Goal: Task Accomplishment & Management: Manage account settings

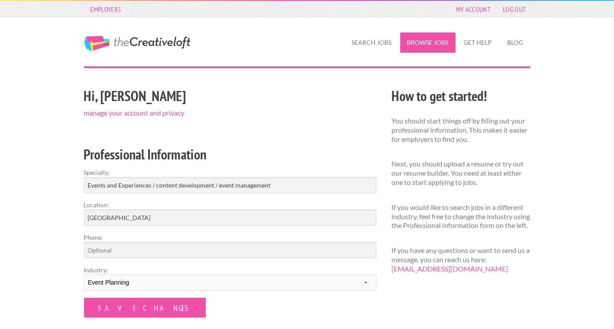
click at [437, 40] on link "Browse Jobs" at bounding box center [427, 43] width 55 height 20
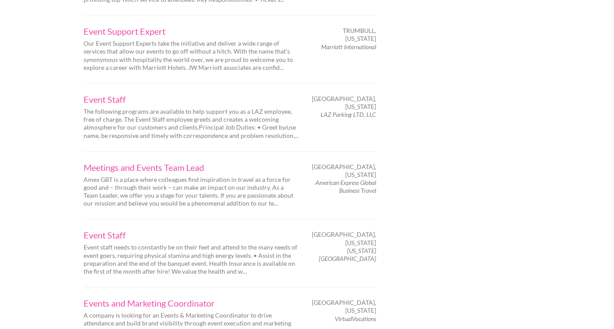
scroll to position [1092, 0]
click at [91, 162] on link "Meetings and Events Team Lead" at bounding box center [191, 166] width 215 height 9
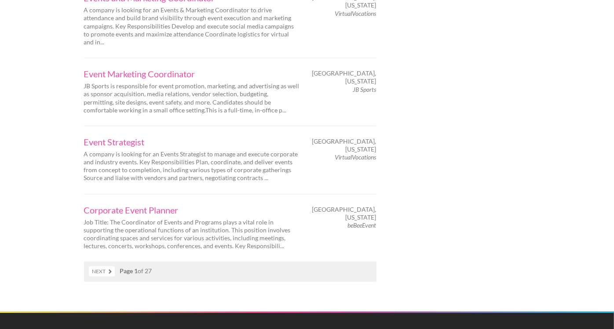
scroll to position [1398, 0]
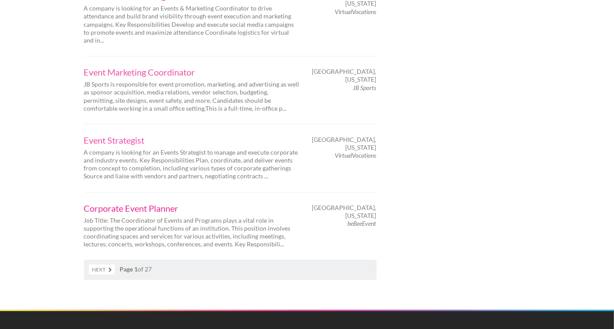
click at [136, 204] on link "Corporate Event Planner" at bounding box center [191, 208] width 215 height 9
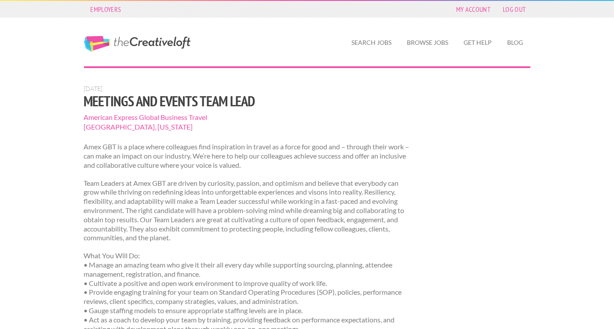
click at [16, 0] on hr at bounding box center [307, 0] width 614 height 1
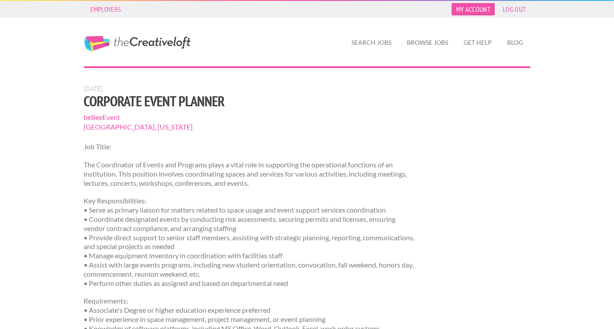
click at [484, 10] on link "My Account" at bounding box center [473, 9] width 43 height 12
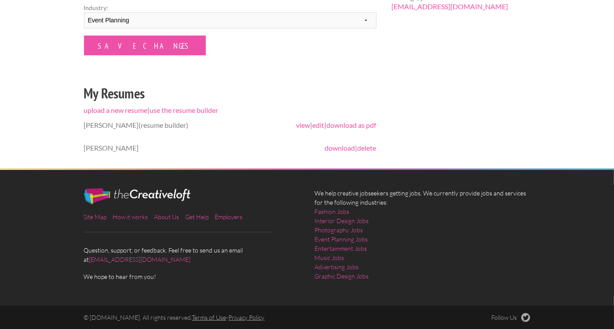
scroll to position [263, 0]
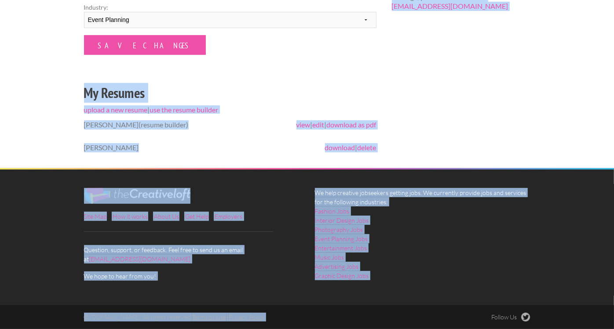
drag, startPoint x: 156, startPoint y: 262, endPoint x: 188, endPoint y: 264, distance: 32.6
click at [156, 262] on div "Site Map How it works About Us Get Help Employers Question, support, or feedbac…" at bounding box center [191, 234] width 231 height 93
click at [175, 264] on div "Site Map How it works About Us Get Help Employers Question, support, or feedbac…" at bounding box center [191, 234] width 231 height 93
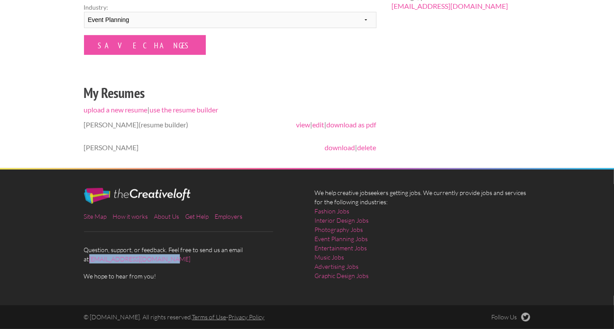
drag, startPoint x: 164, startPoint y: 257, endPoint x: 73, endPoint y: 260, distance: 91.5
click at [73, 260] on div "Site Map How it works About Us Get Help Employers Question, support, or feedbac…" at bounding box center [307, 238] width 614 height 136
copy link "[EMAIL_ADDRESS][DOMAIN_NAME]"
click at [101, 217] on link "Site Map" at bounding box center [95, 216] width 23 height 7
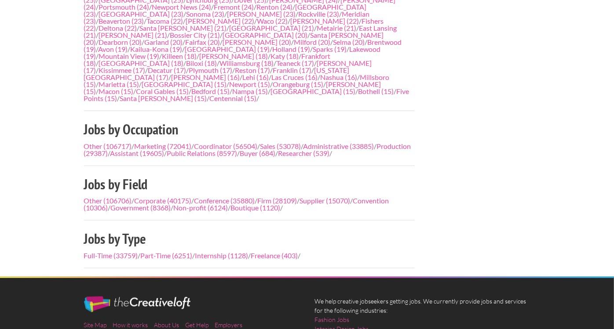
scroll to position [544, 0]
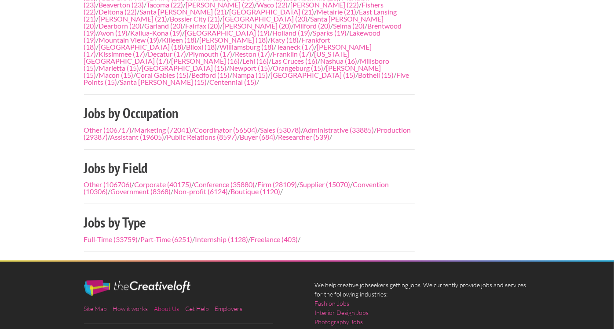
click at [162, 305] on link "About Us" at bounding box center [166, 308] width 25 height 7
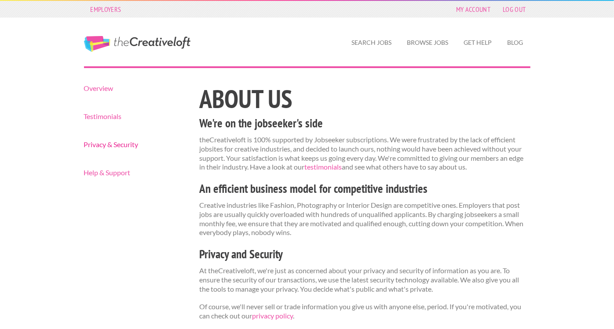
click at [112, 142] on link "Privacy & Security" at bounding box center [134, 144] width 100 height 7
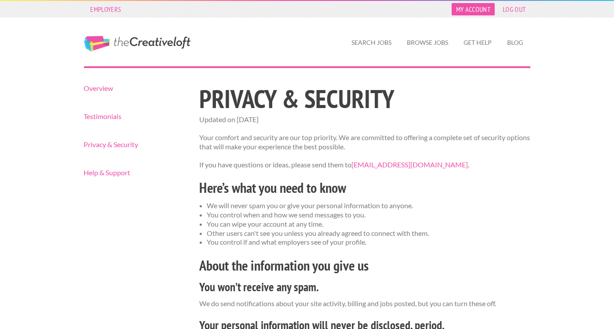
click at [476, 10] on link "My Account" at bounding box center [473, 9] width 43 height 12
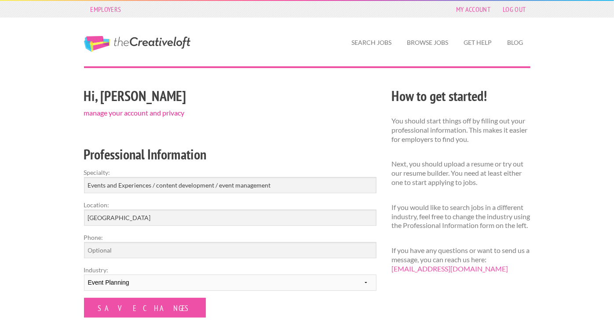
click at [169, 115] on link "manage your account and privacy" at bounding box center [134, 113] width 101 height 8
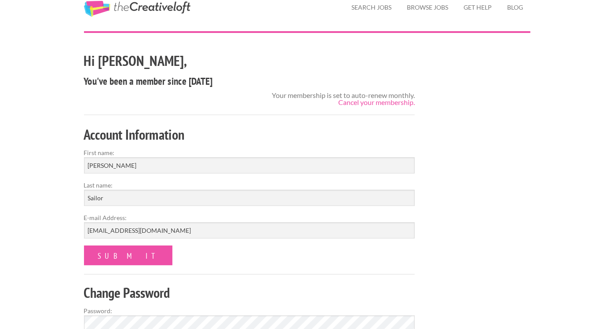
scroll to position [36, 0]
click at [383, 103] on link "Cancel your membership." at bounding box center [376, 102] width 77 height 8
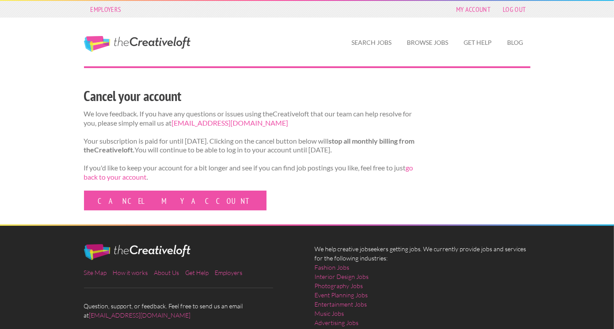
click at [120, 210] on link "Cancel my account" at bounding box center [175, 201] width 182 height 20
